Goal: Information Seeking & Learning: Get advice/opinions

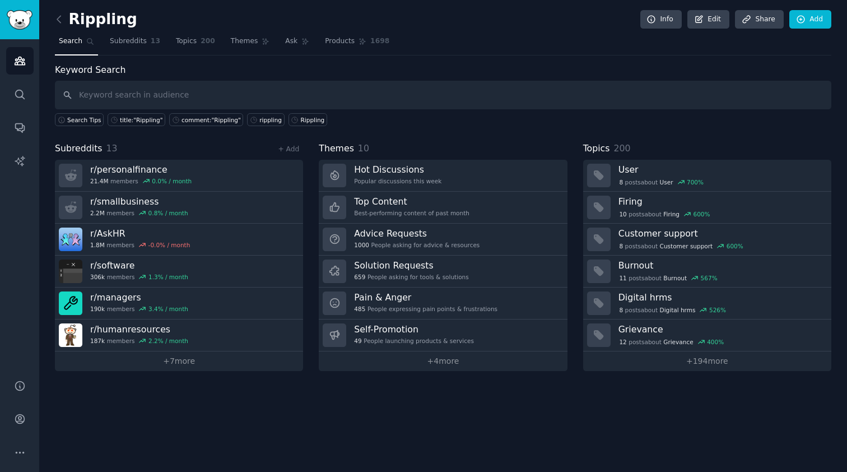
click at [176, 88] on input "text" at bounding box center [443, 95] width 776 height 29
type input "hr software"
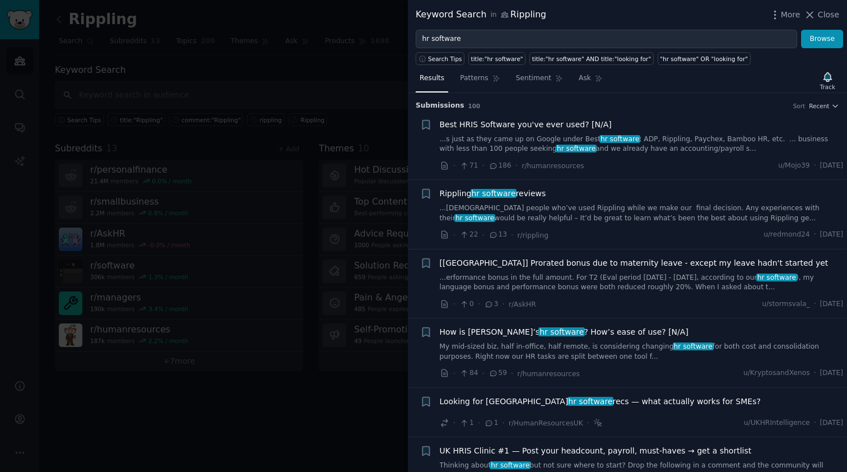
click at [563, 124] on span "Best HRIS Software you've ever used? [N/A]" at bounding box center [526, 125] width 172 height 12
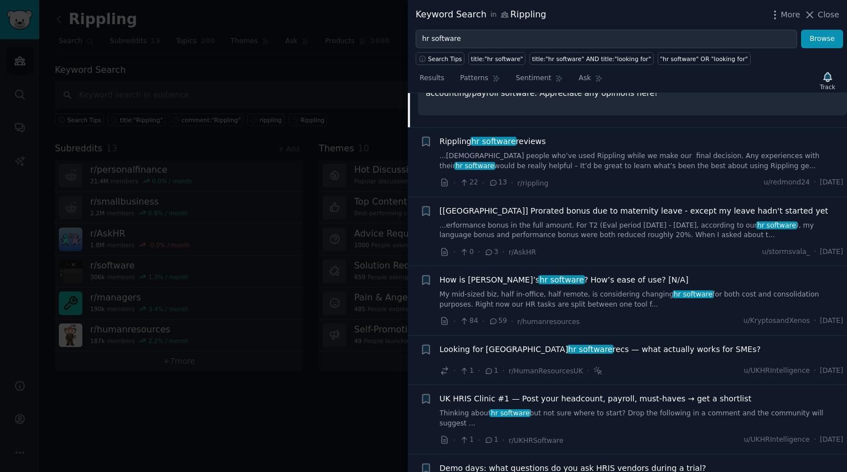
scroll to position [229, 0]
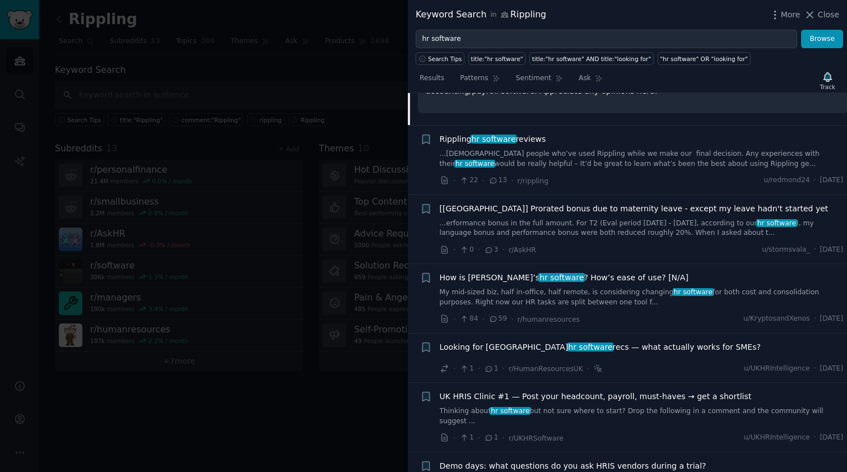
click at [583, 343] on span "Looking for UK hr software recs — what actually works for SMEs?" at bounding box center [600, 347] width 321 height 12
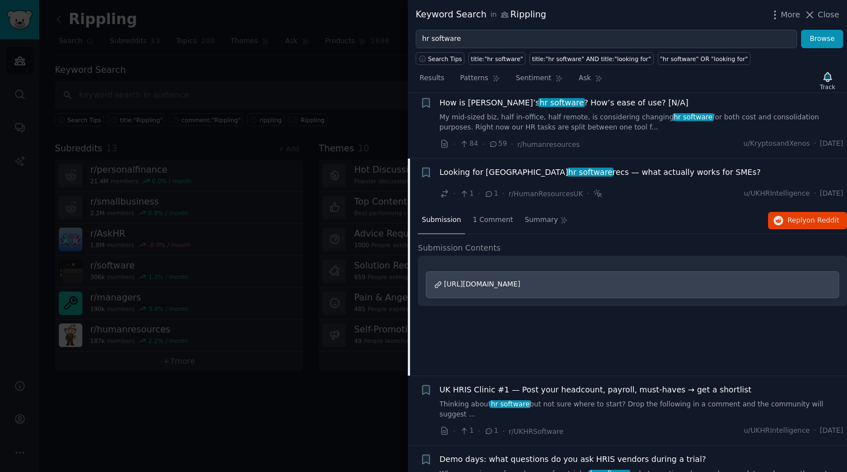
scroll to position [292, 0]
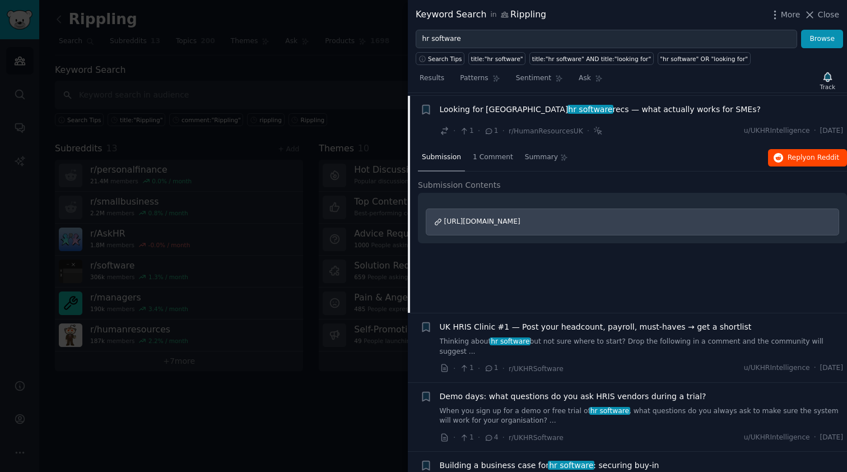
click at [794, 149] on button "Reply on Reddit" at bounding box center [807, 158] width 79 height 18
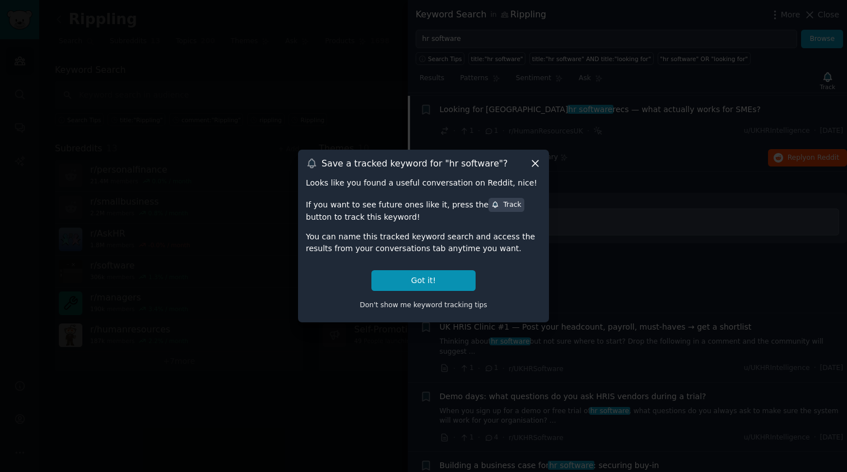
click at [249, 72] on div at bounding box center [423, 236] width 847 height 472
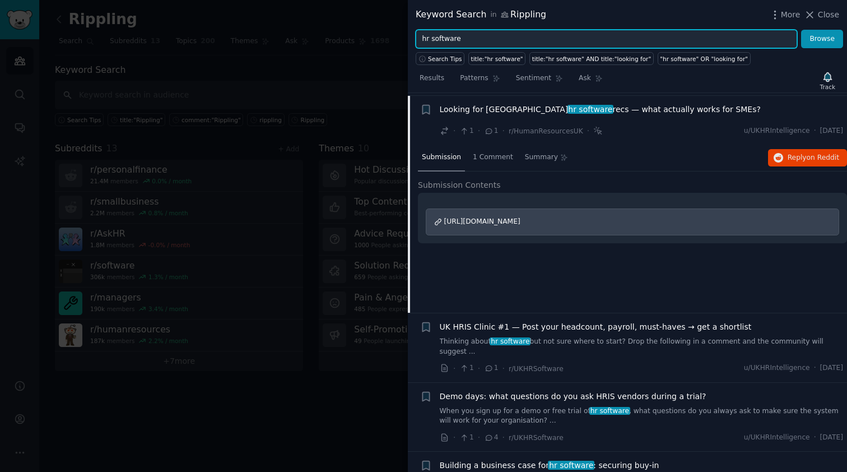
click at [425, 41] on input "hr software" at bounding box center [606, 39] width 381 height 19
click at [822, 39] on button "Browse" at bounding box center [822, 39] width 42 height 19
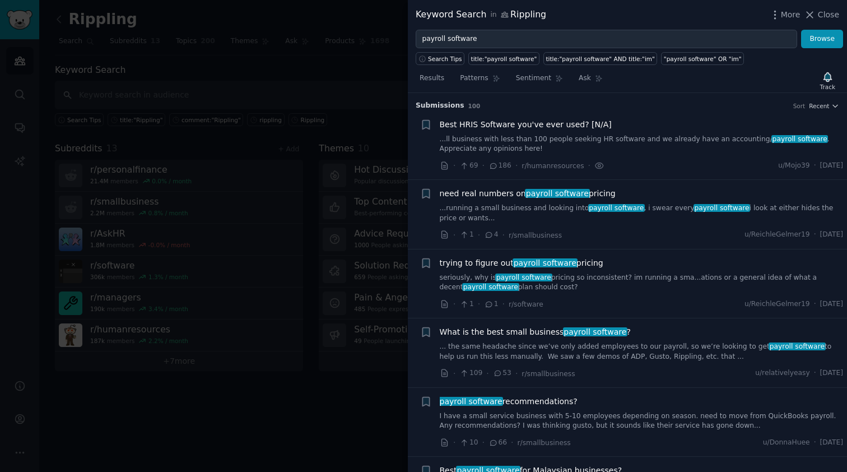
click at [560, 190] on span "payroll software" at bounding box center [557, 193] width 65 height 9
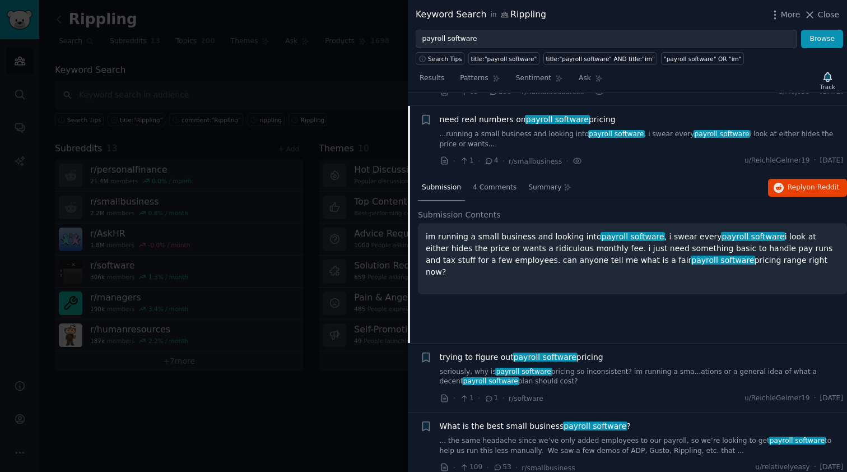
scroll to position [86, 0]
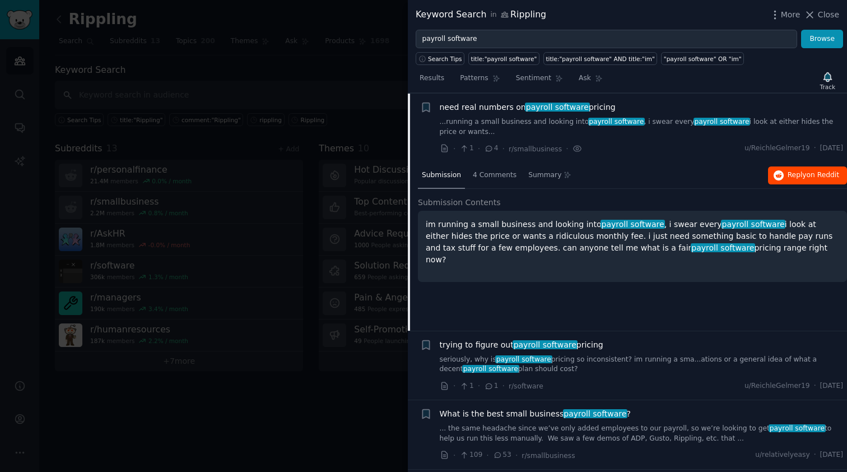
click at [804, 175] on span "Reply on Reddit" at bounding box center [813, 175] width 52 height 10
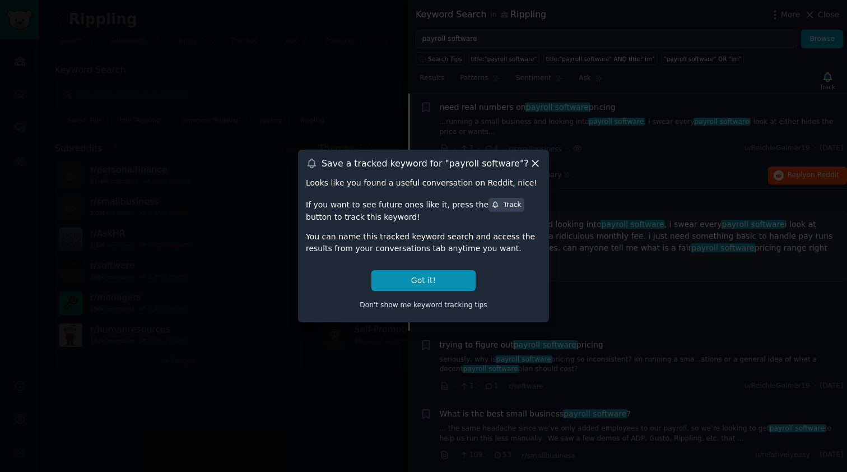
click at [539, 164] on icon at bounding box center [535, 163] width 12 height 12
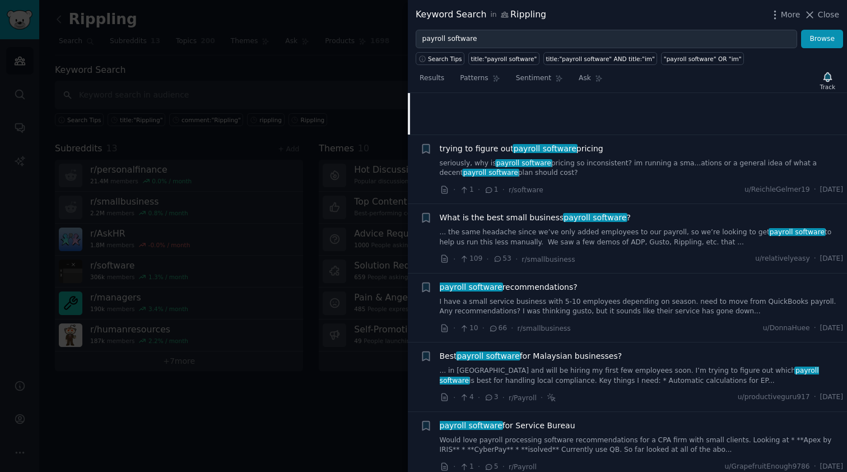
scroll to position [286, 0]
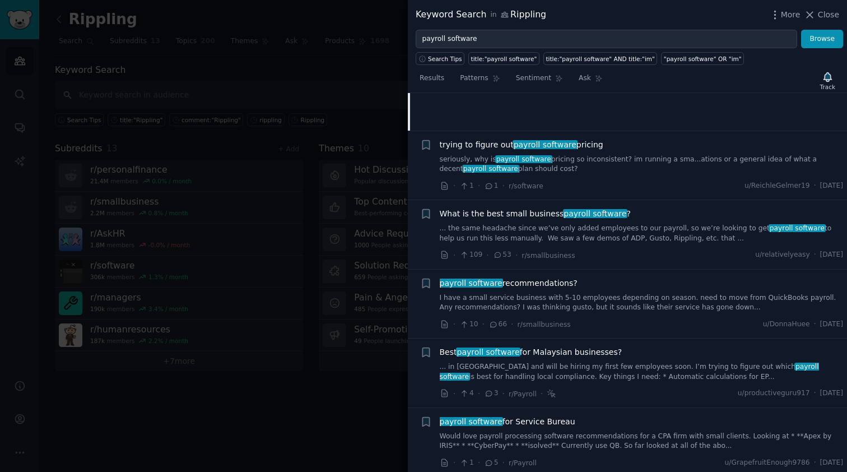
click at [641, 241] on div "What is the best small business payroll software ? ... the same headache since …" at bounding box center [642, 234] width 404 height 53
click at [633, 297] on link "I have a small service business with 5-10 employees depending on season. need t…" at bounding box center [642, 303] width 404 height 20
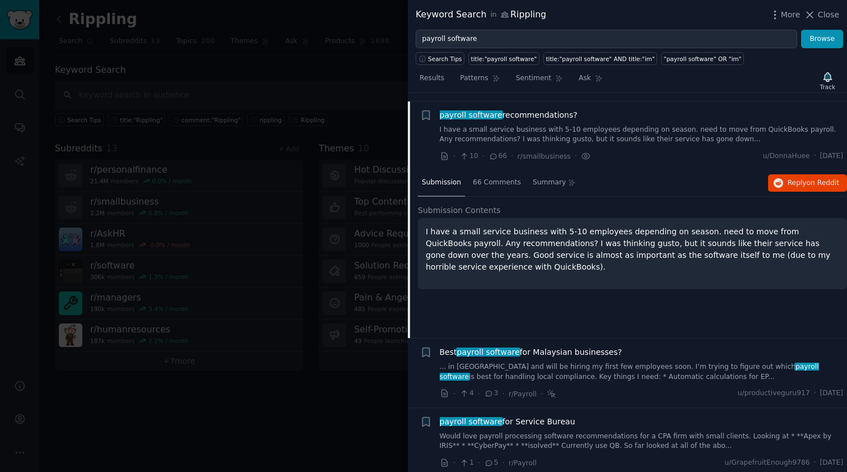
scroll to position [292, 0]
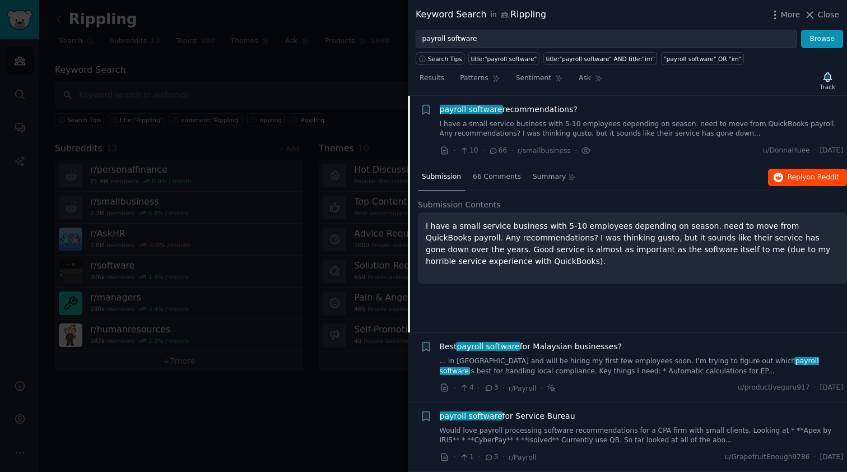
click at [793, 174] on span "Reply on Reddit" at bounding box center [813, 178] width 52 height 10
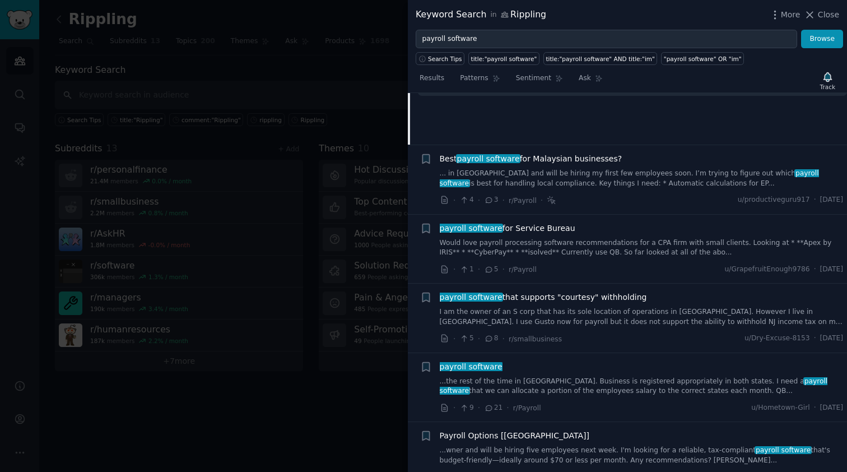
scroll to position [487, 0]
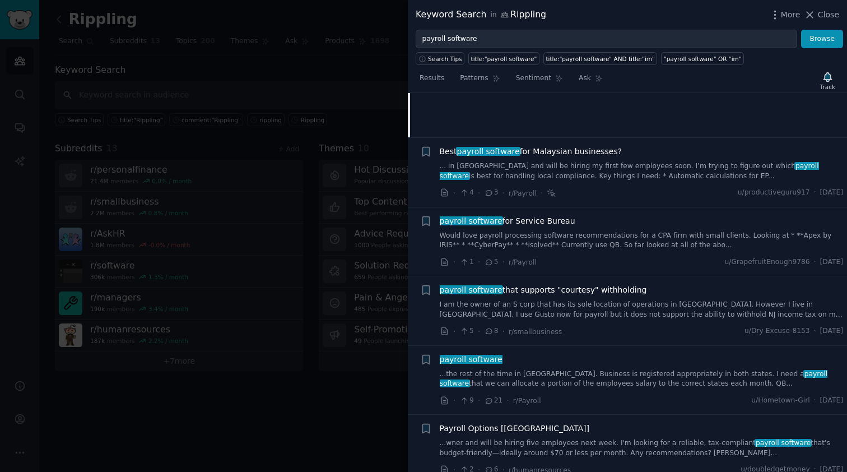
click at [620, 318] on div "payroll software that supports "courtesy" withholding I am the owner of an S co…" at bounding box center [642, 310] width 404 height 53
click at [607, 313] on link "I am the owner of an S corp that has its sole location of operations in [GEOGRA…" at bounding box center [642, 310] width 404 height 20
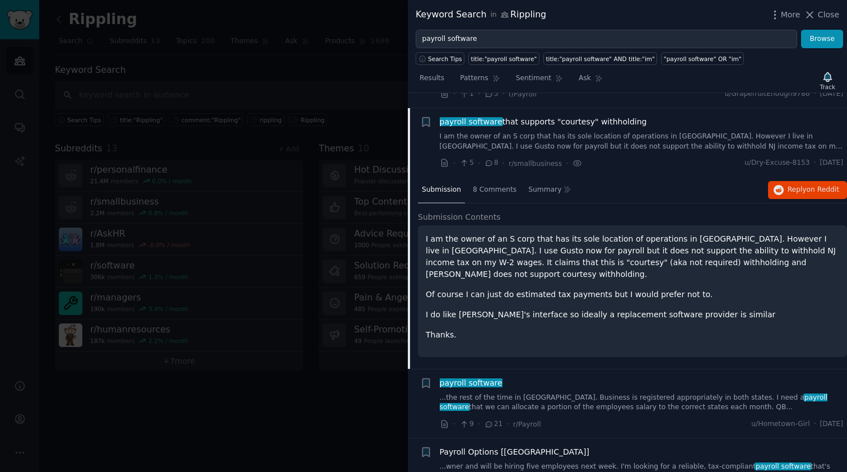
scroll to position [498, 0]
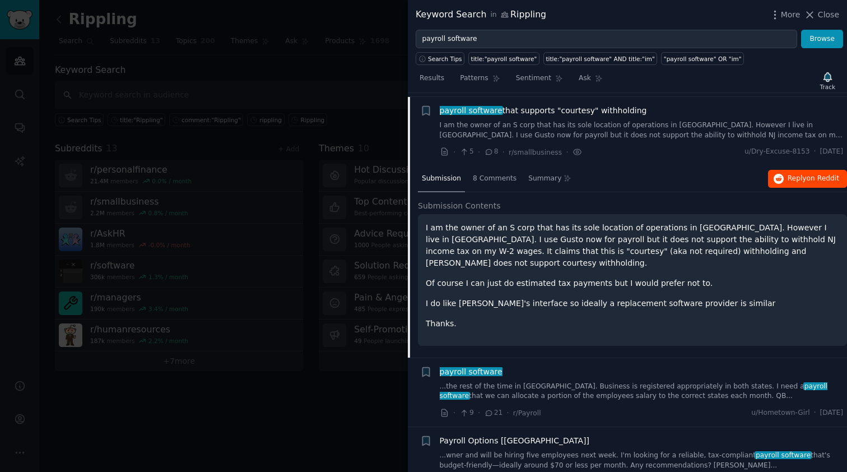
click at [774, 174] on icon "button" at bounding box center [778, 179] width 10 height 10
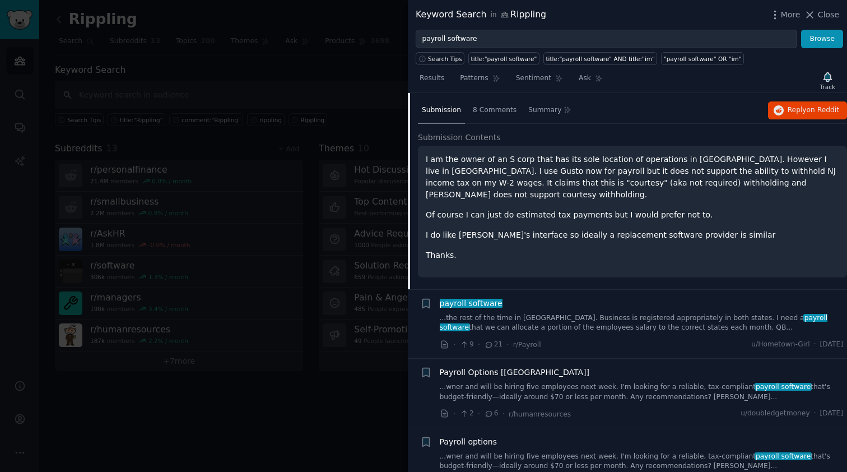
scroll to position [619, 0]
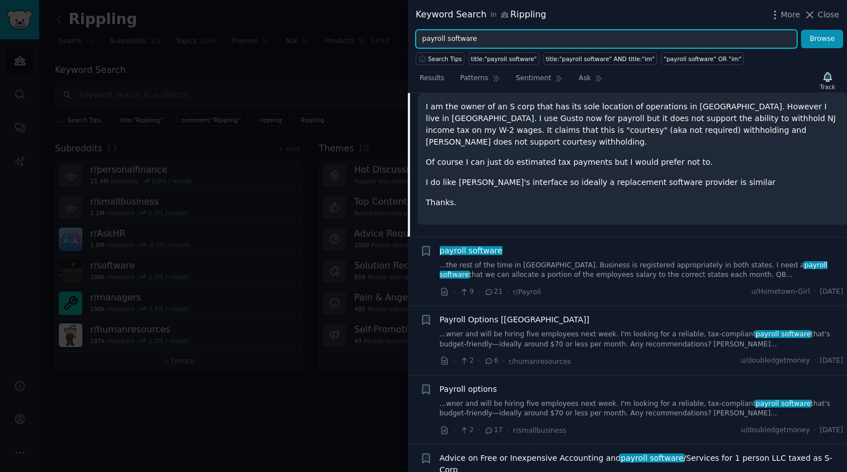
drag, startPoint x: 498, startPoint y: 41, endPoint x: 414, endPoint y: 41, distance: 84.6
click at [414, 41] on div "payroll software Browse" at bounding box center [627, 39] width 439 height 19
click at [822, 39] on button "Browse" at bounding box center [822, 39] width 42 height 19
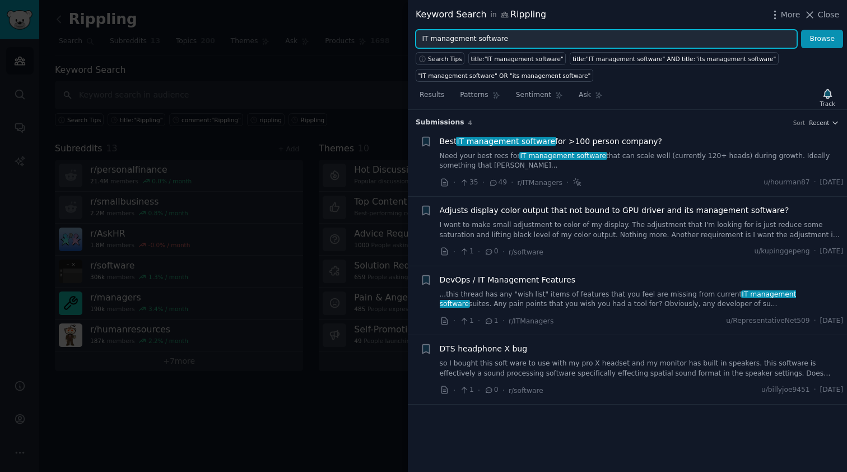
drag, startPoint x: 500, startPoint y: 39, endPoint x: 395, endPoint y: 39, distance: 105.3
click at [395, 39] on div "Keyword Search in Rippling More Close IT management software Browse Search Tips…" at bounding box center [423, 236] width 847 height 472
click at [822, 39] on button "Browse" at bounding box center [822, 39] width 42 height 19
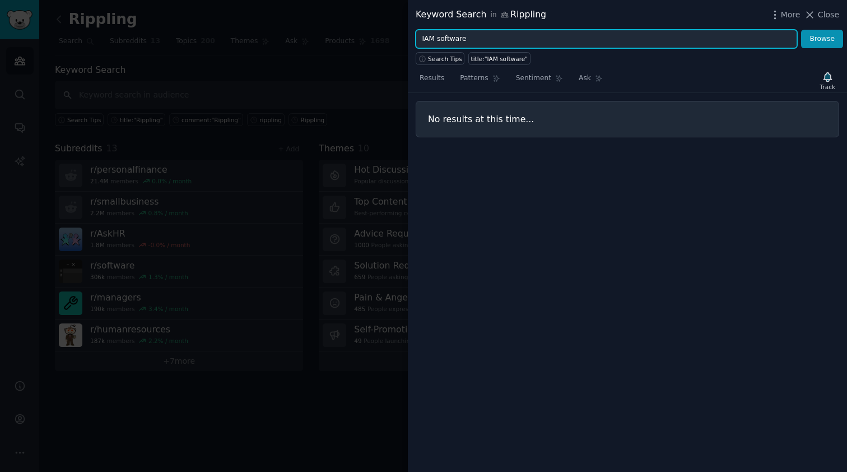
click at [449, 39] on input "IAM software" at bounding box center [606, 39] width 381 height 19
type input "I"
type input "identity and access management"
click at [822, 39] on button "Browse" at bounding box center [822, 39] width 42 height 19
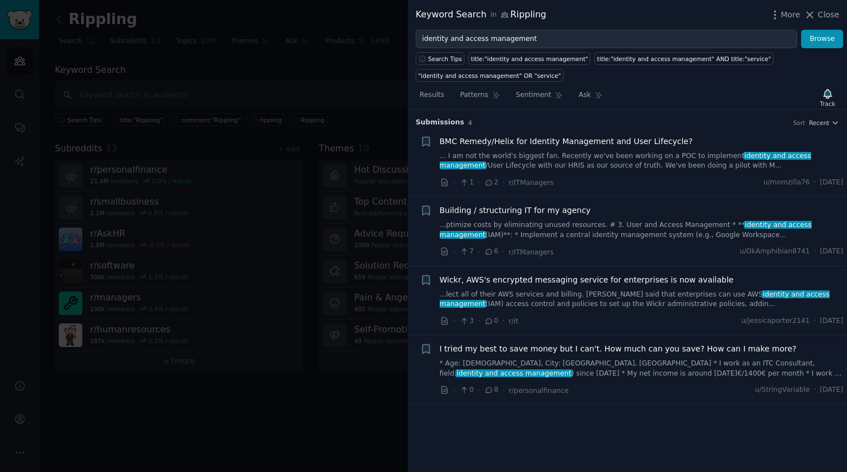
click at [566, 211] on span "Building / structuring IT for my agency" at bounding box center [515, 210] width 151 height 12
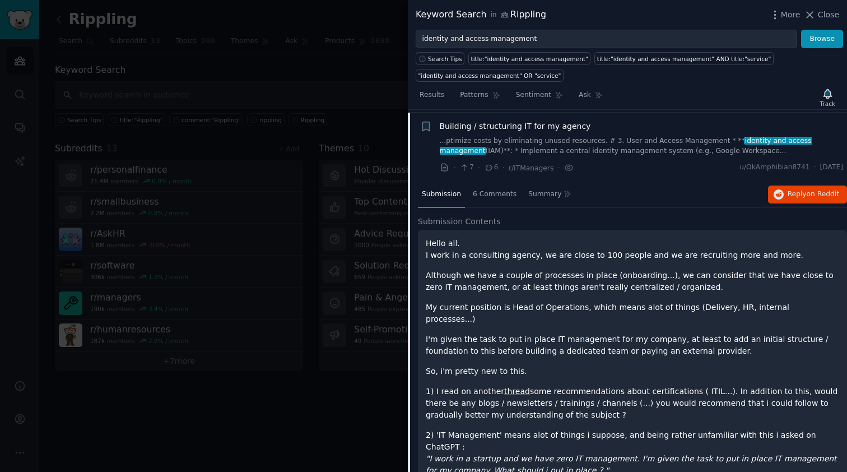
scroll to position [86, 0]
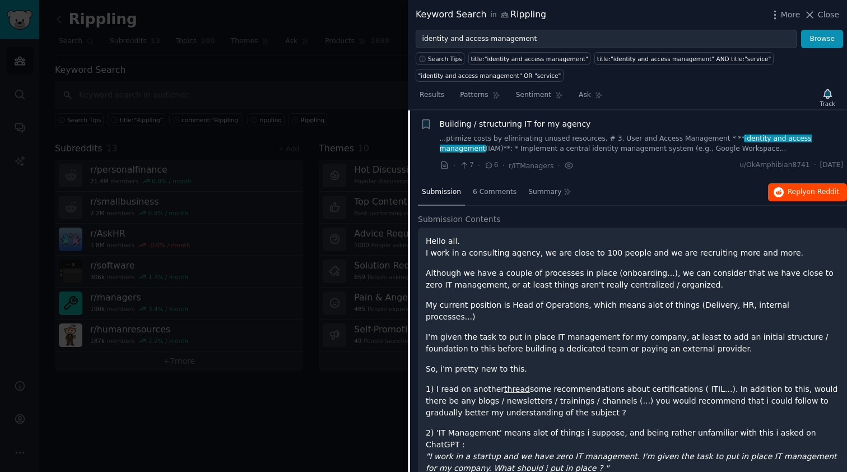
click at [796, 187] on span "Reply on Reddit" at bounding box center [813, 192] width 52 height 10
